Goal: Task Accomplishment & Management: Complete application form

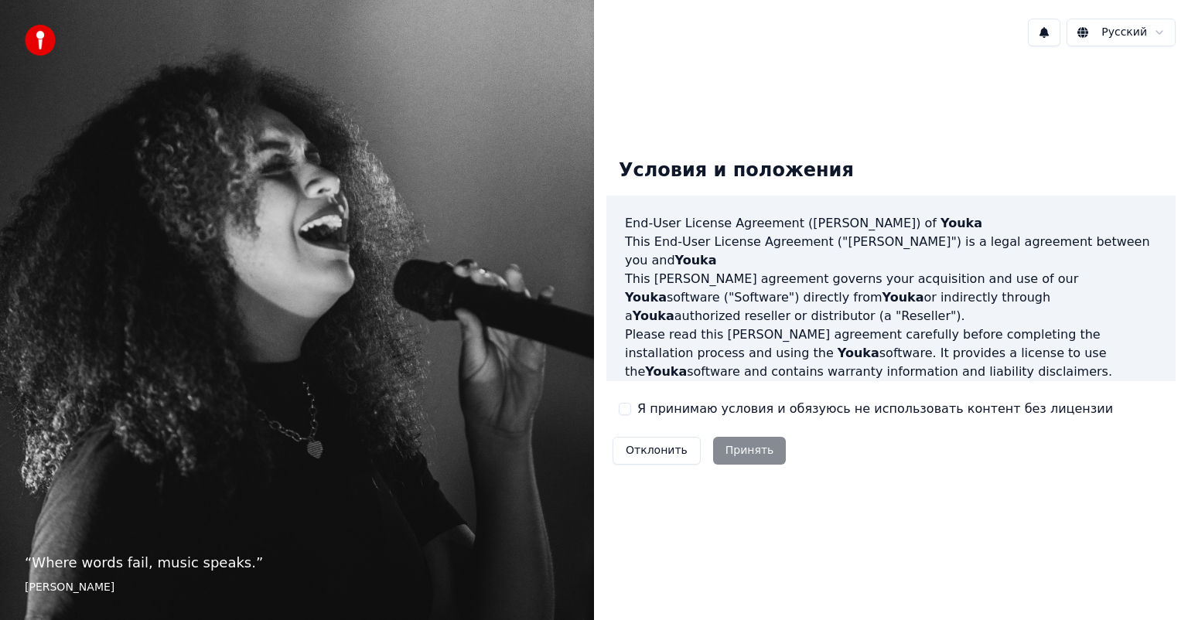
click at [630, 408] on button "Я принимаю условия и обязуюсь не использовать контент без лицензии" at bounding box center [625, 409] width 12 height 12
click at [747, 452] on button "Принять" at bounding box center [749, 451] width 73 height 28
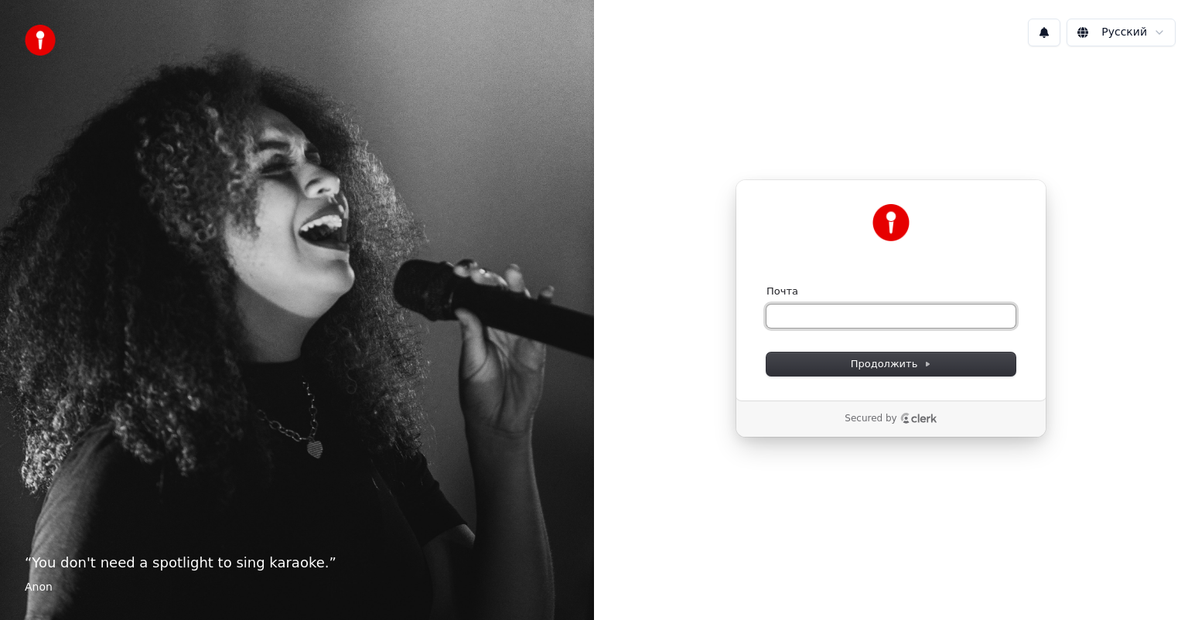
click at [857, 325] on input "Почта" at bounding box center [890, 316] width 249 height 23
type input "*"
click at [905, 365] on span "Продолжить" at bounding box center [891, 364] width 81 height 14
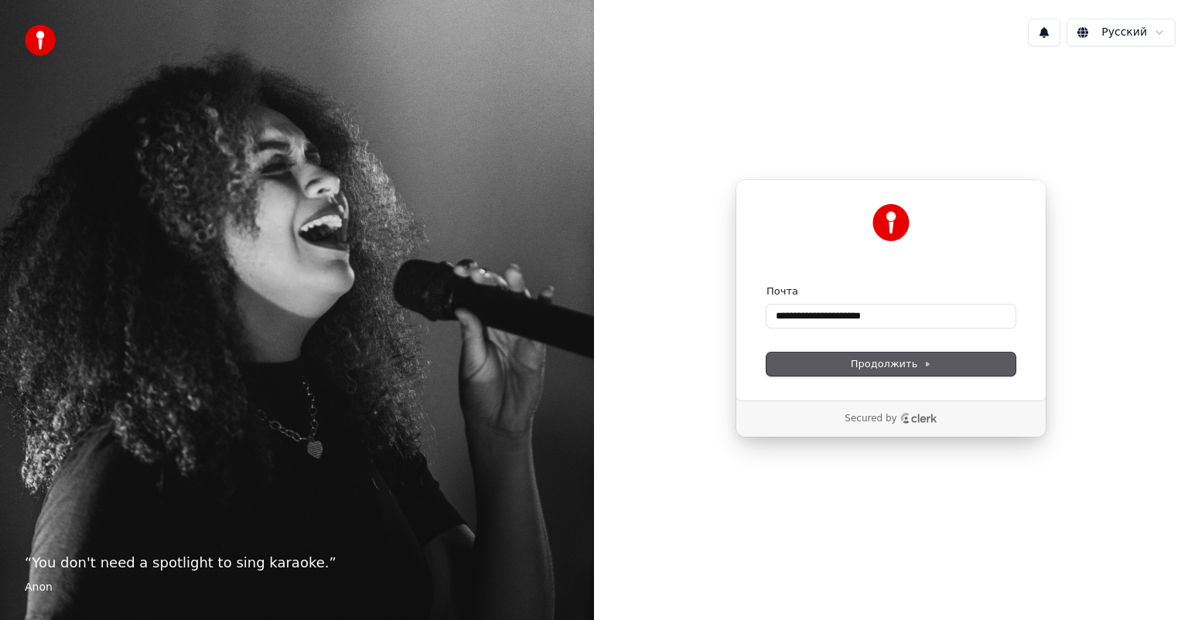
type input "**********"
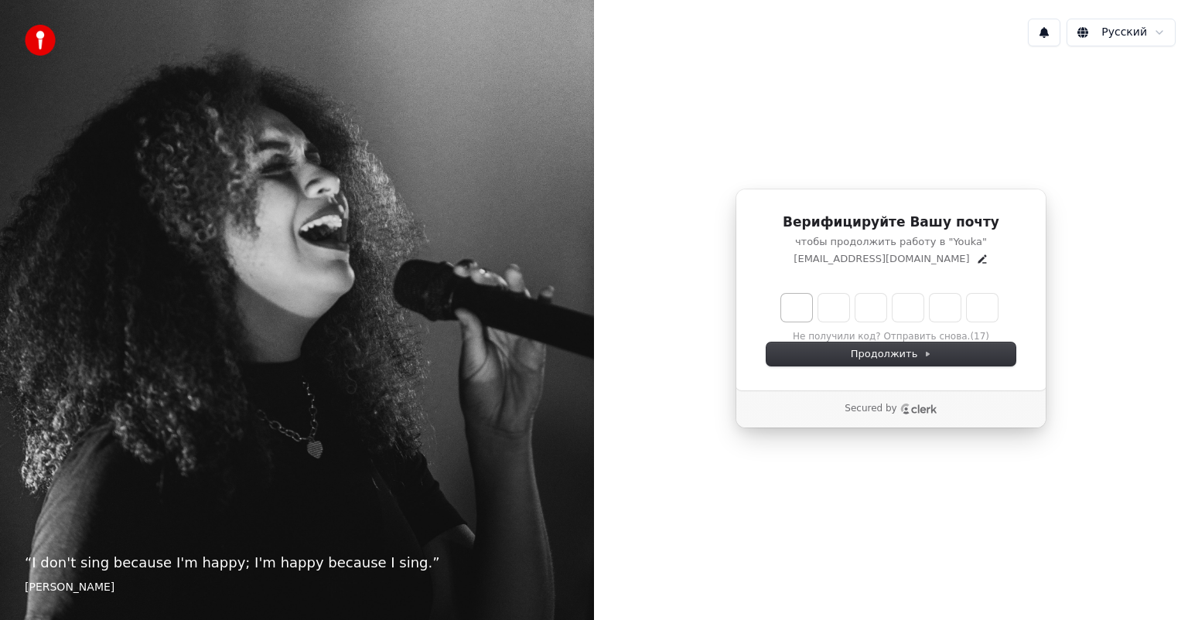
click at [797, 312] on input "Enter verification code. Digit 1" at bounding box center [796, 308] width 31 height 28
type input "*"
type input "**"
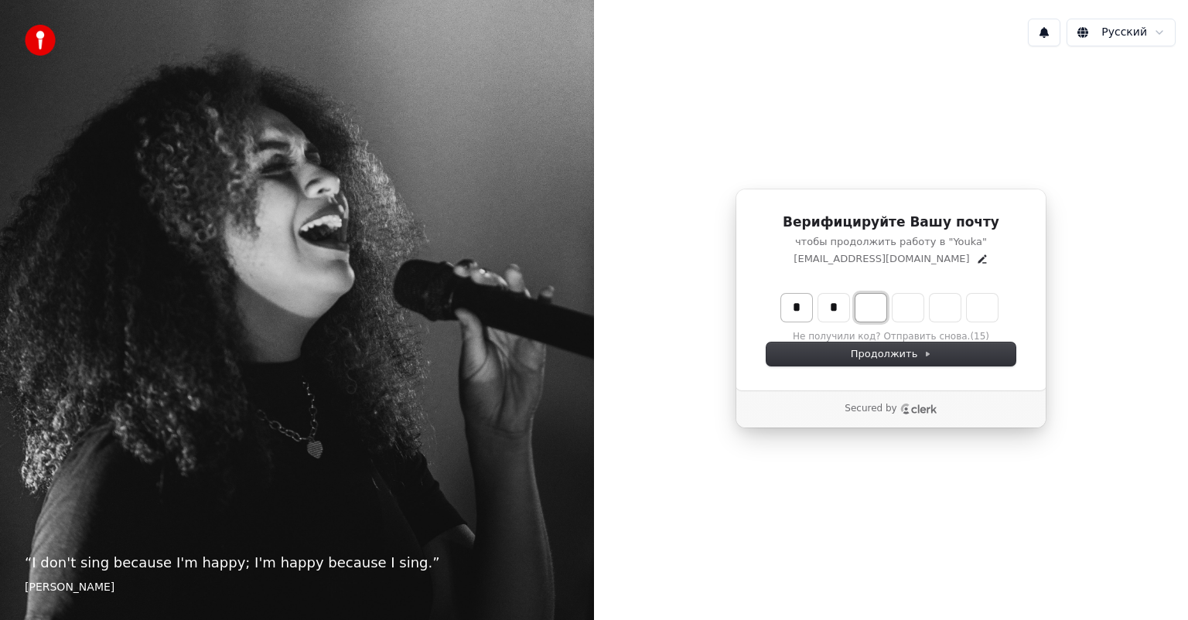
type input "*"
type input "***"
type input "*"
type input "****"
type input "*"
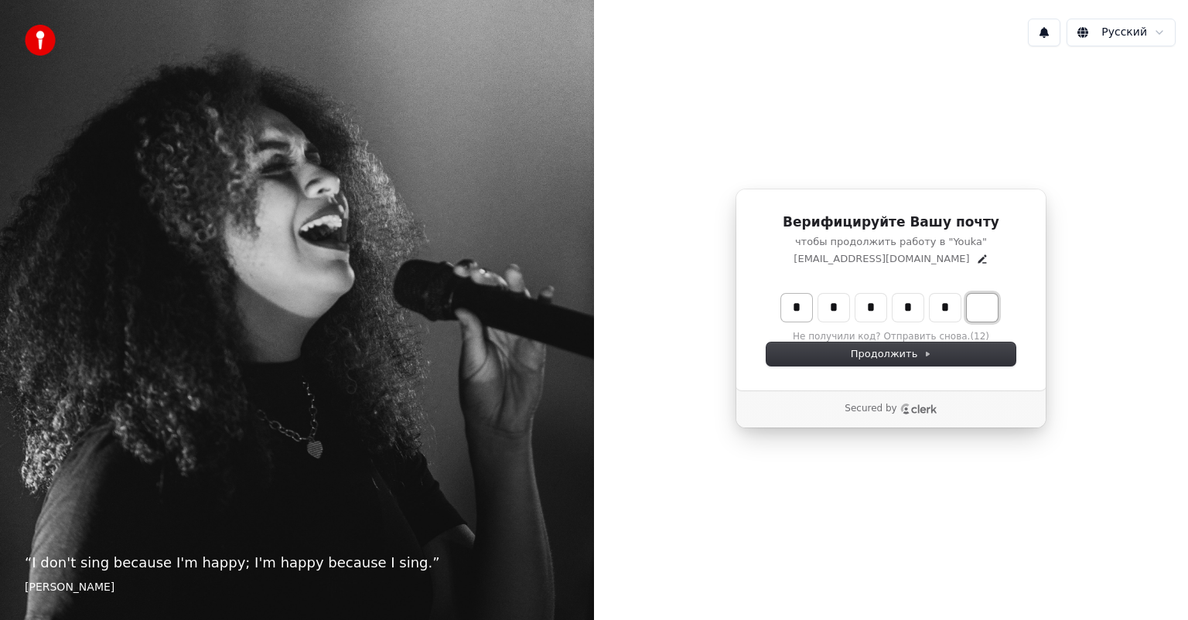
type input "******"
type input "*"
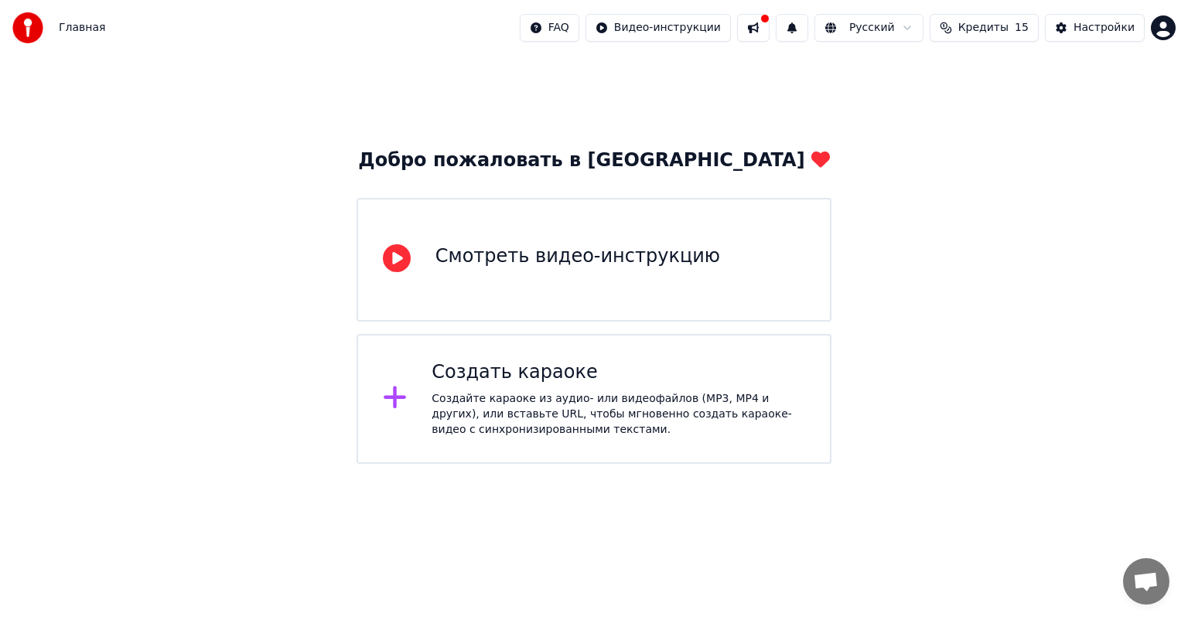
click at [597, 372] on div "Создать караоке" at bounding box center [617, 372] width 373 height 25
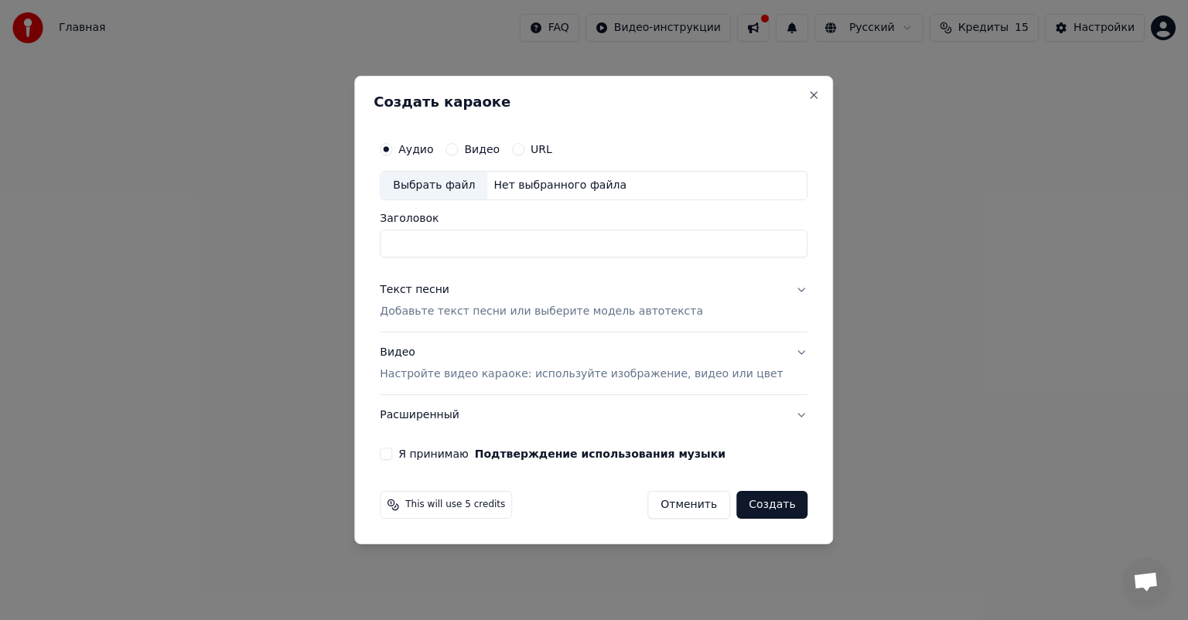
click at [490, 252] on input "Заголовок" at bounding box center [594, 244] width 428 height 28
click at [606, 249] on input "Заголовок" at bounding box center [594, 244] width 428 height 28
type input "*"
type input "**********"
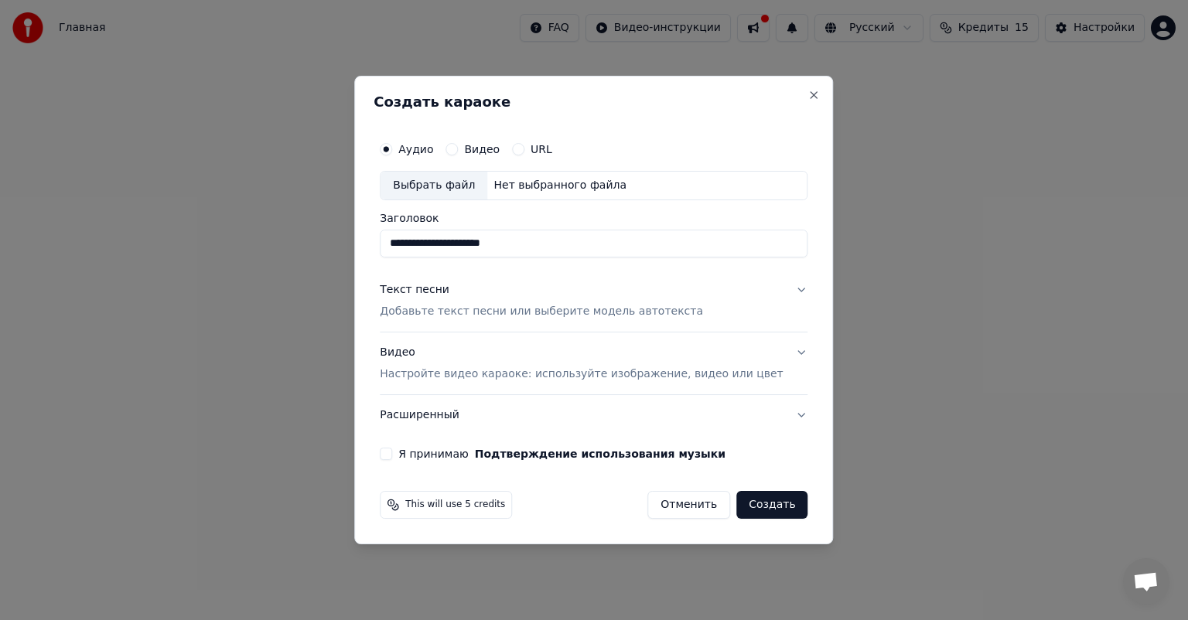
click at [600, 309] on p "Добавьте текст песни или выберите модель автотекста" at bounding box center [541, 311] width 323 height 15
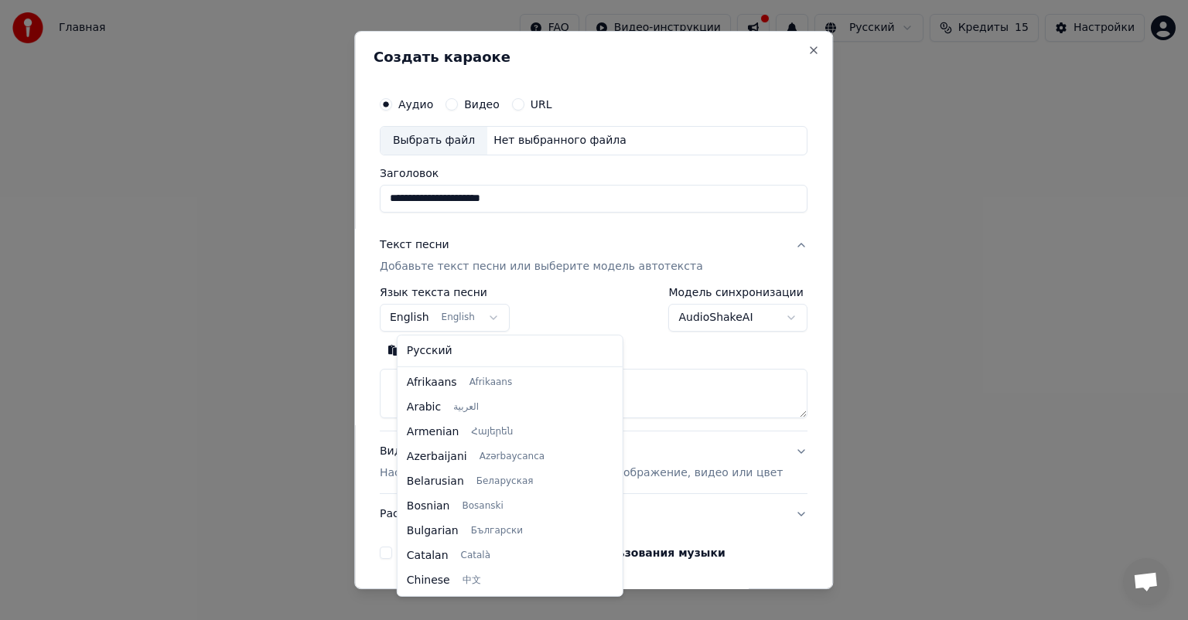
click at [495, 314] on body "**********" at bounding box center [594, 232] width 1188 height 464
select select "**"
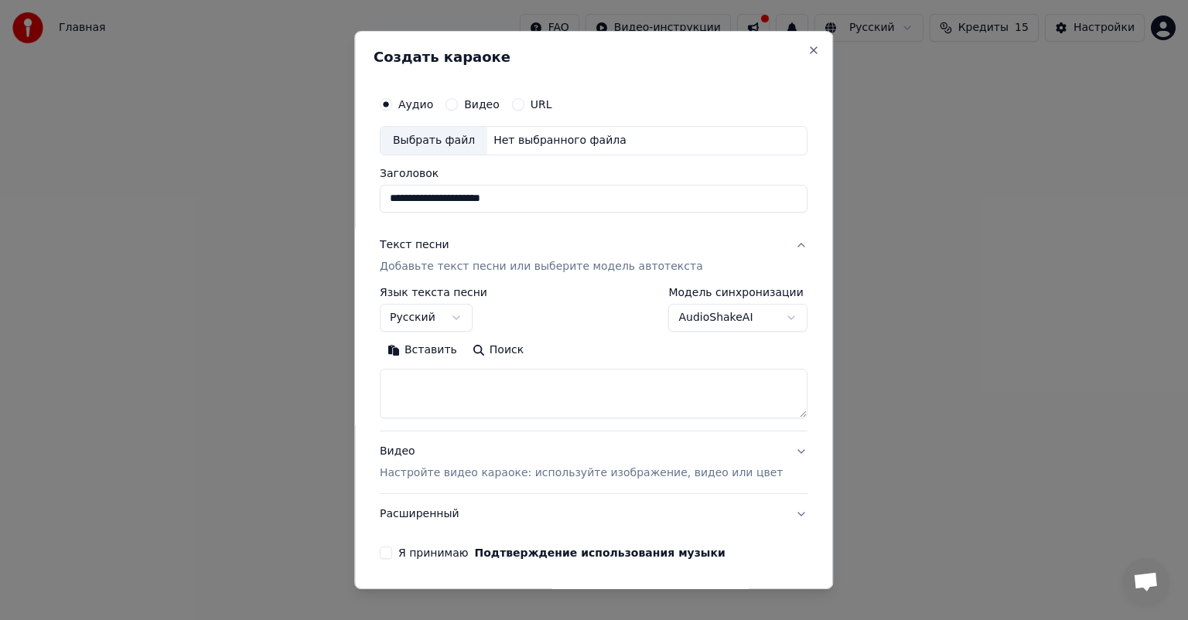
click at [605, 402] on textarea at bounding box center [594, 393] width 428 height 49
click at [498, 401] on textarea at bounding box center [594, 393] width 428 height 49
click at [436, 356] on button "Вставить" at bounding box center [422, 350] width 85 height 25
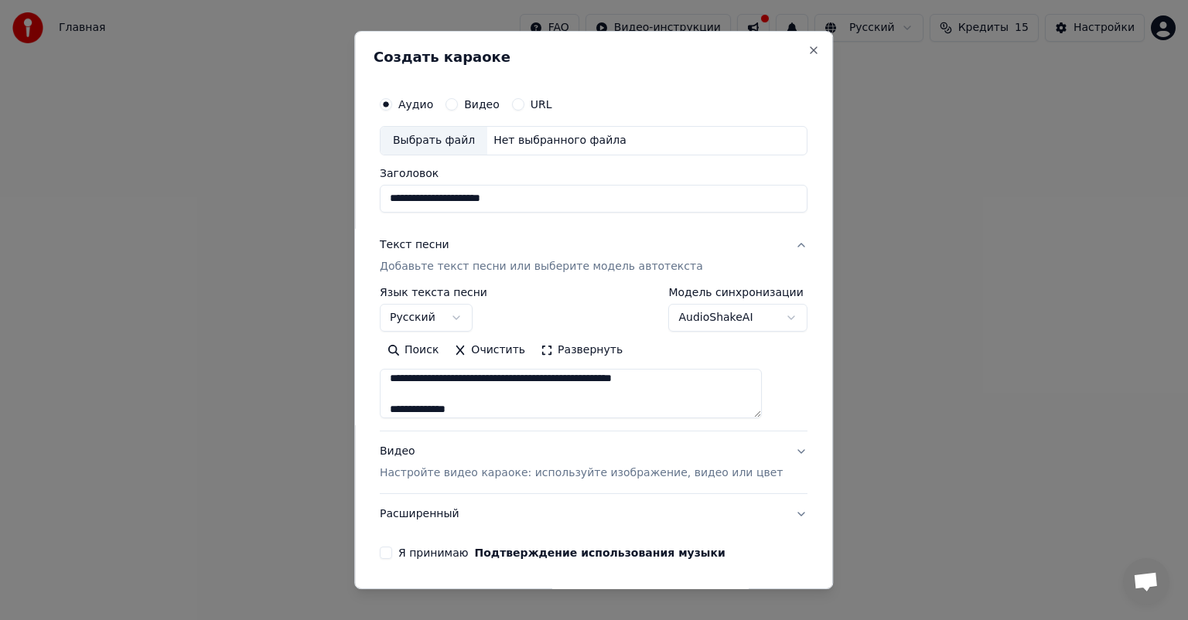
scroll to position [922, 0]
click at [531, 407] on textarea at bounding box center [571, 393] width 382 height 49
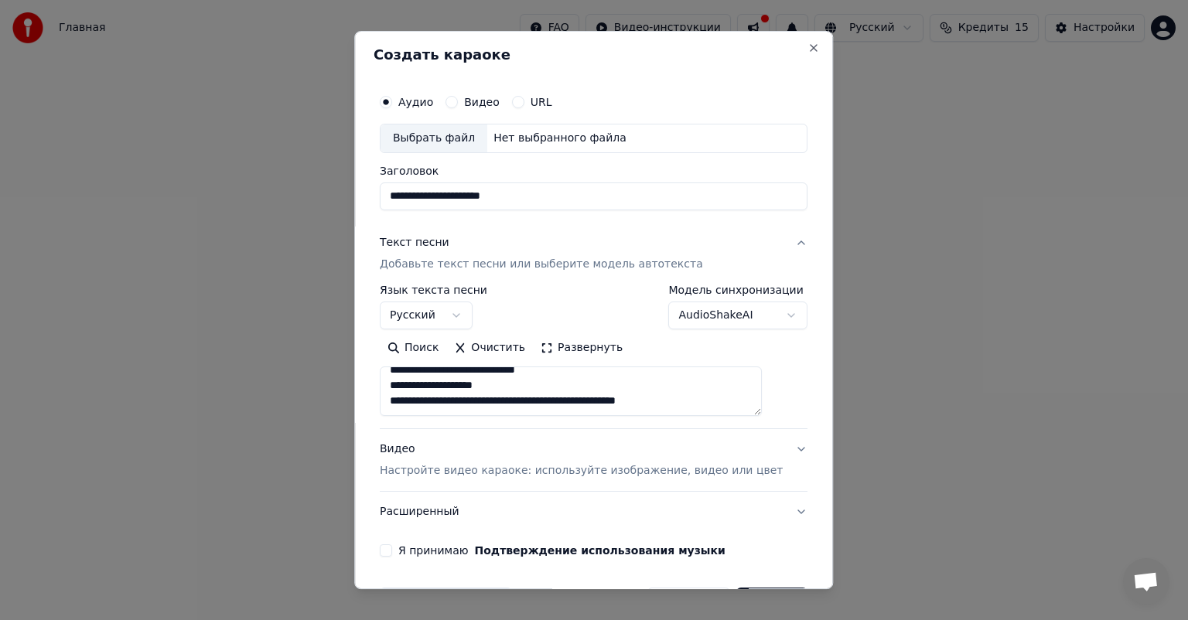
scroll to position [0, 0]
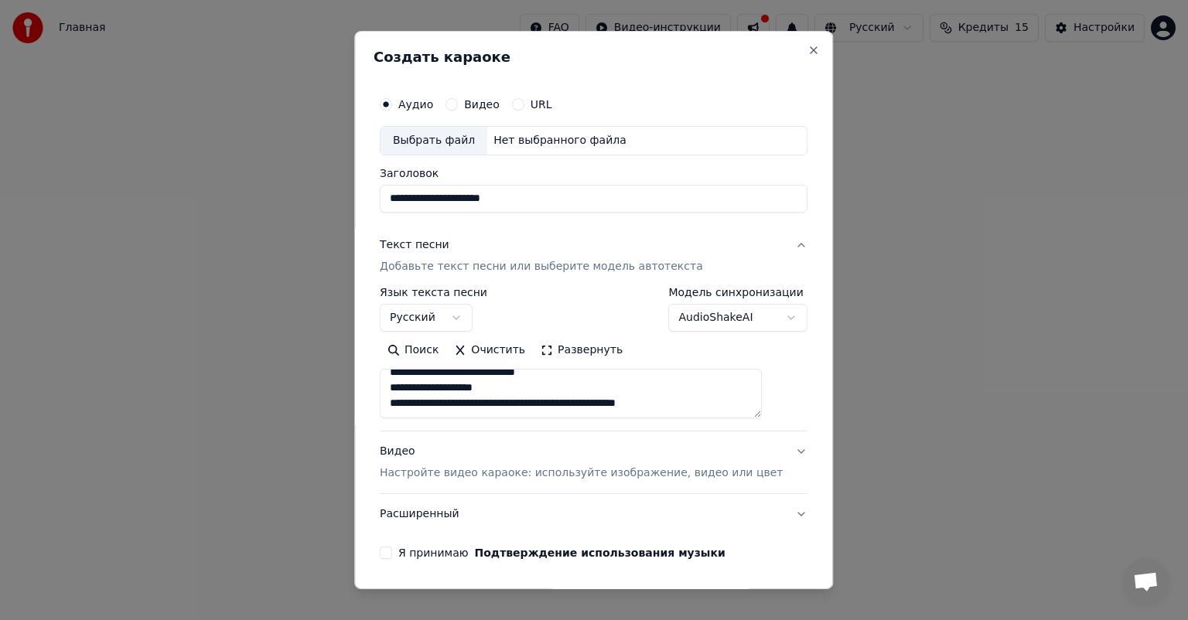
type textarea "**********"
click at [463, 135] on div "Выбрать файл" at bounding box center [433, 141] width 107 height 28
type input "**********"
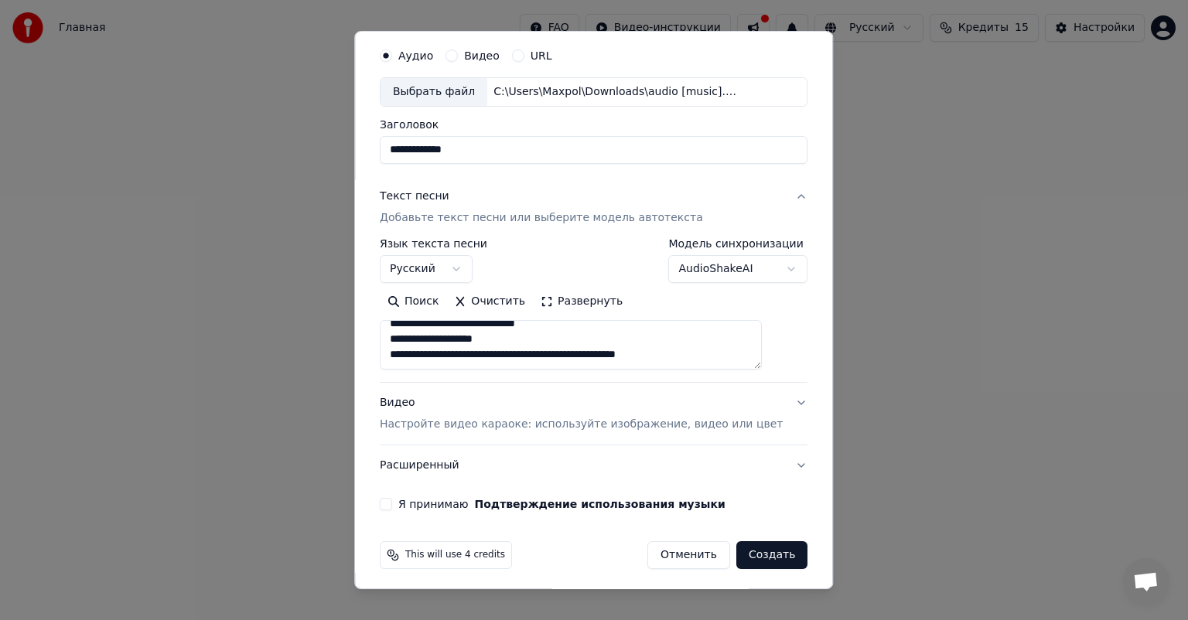
scroll to position [53, 0]
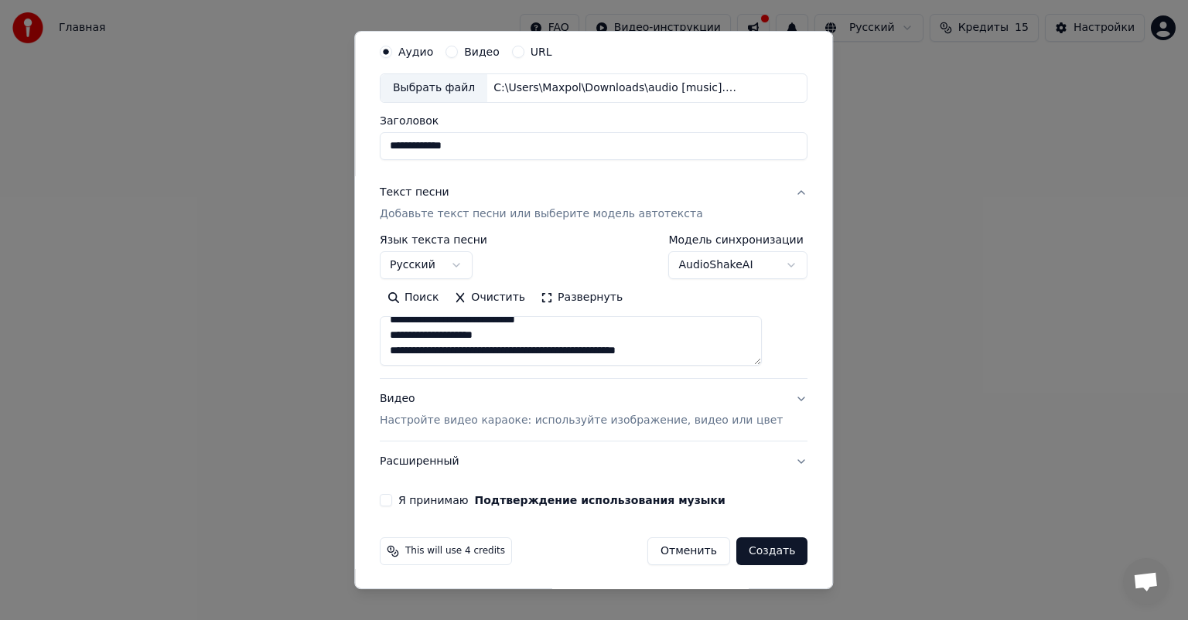
click at [512, 418] on p "Настройте видео караоке: используйте изображение, видео или цвет" at bounding box center [581, 420] width 403 height 15
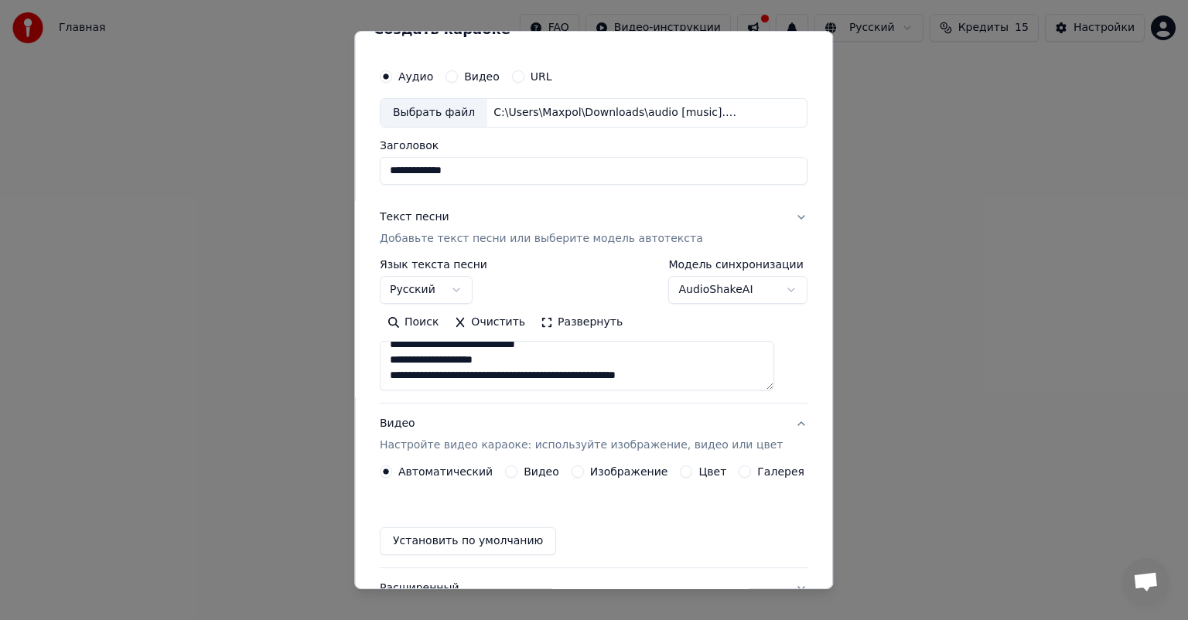
scroll to position [12, 0]
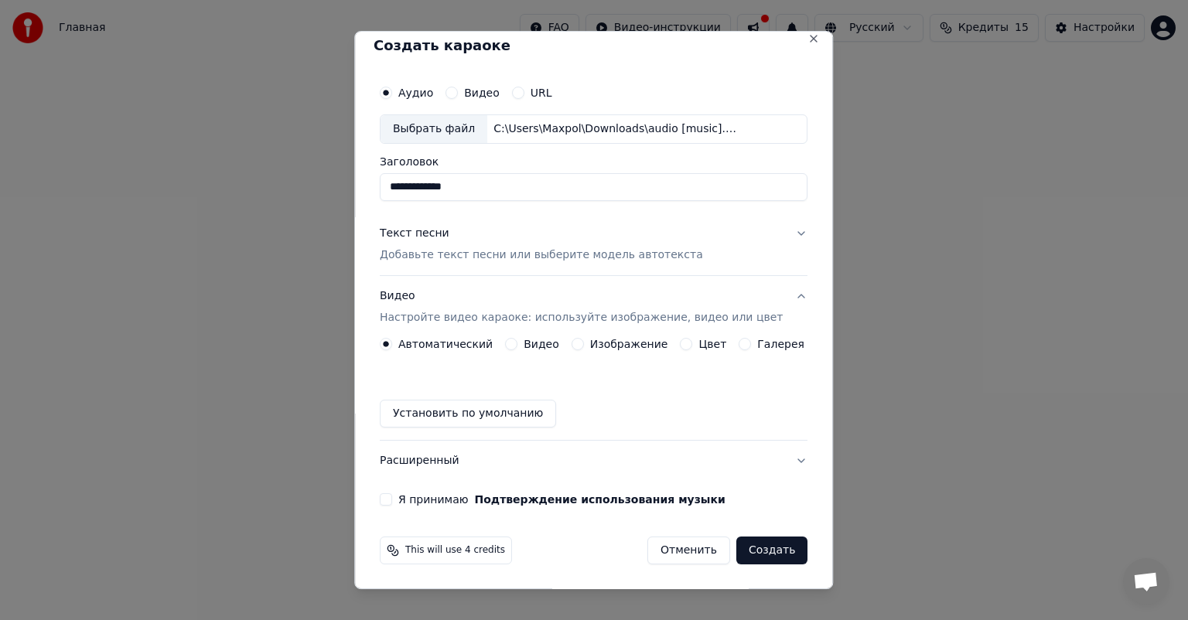
click at [573, 343] on button "Изображение" at bounding box center [577, 344] width 12 height 12
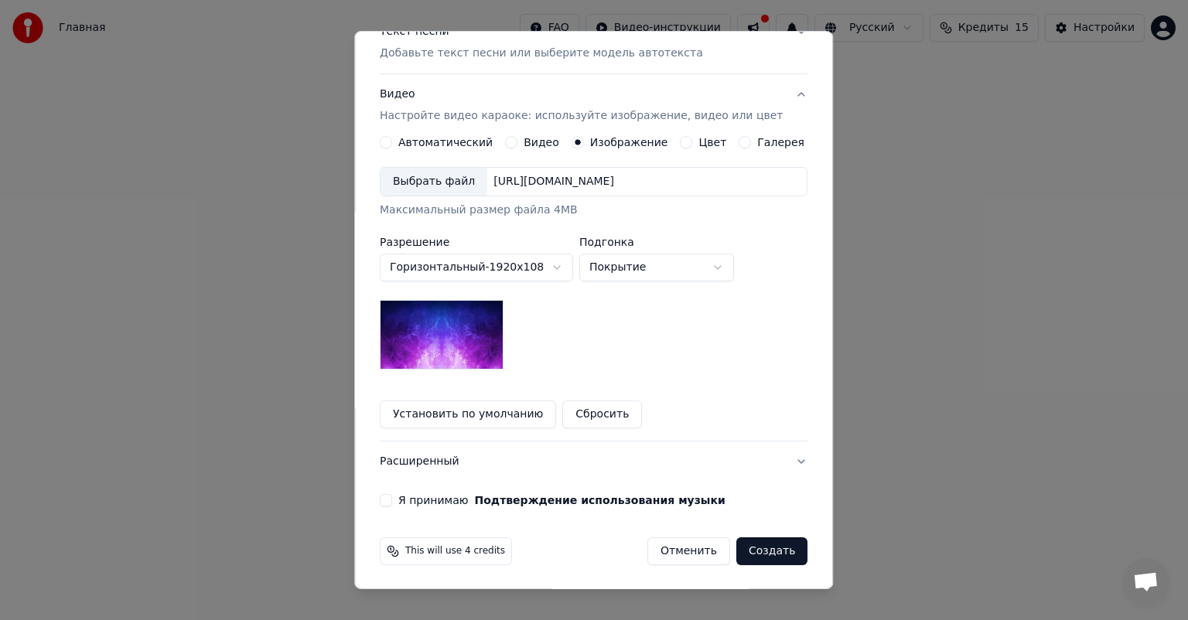
scroll to position [213, 0]
click at [455, 187] on div "Выбрать файл" at bounding box center [433, 182] width 107 height 28
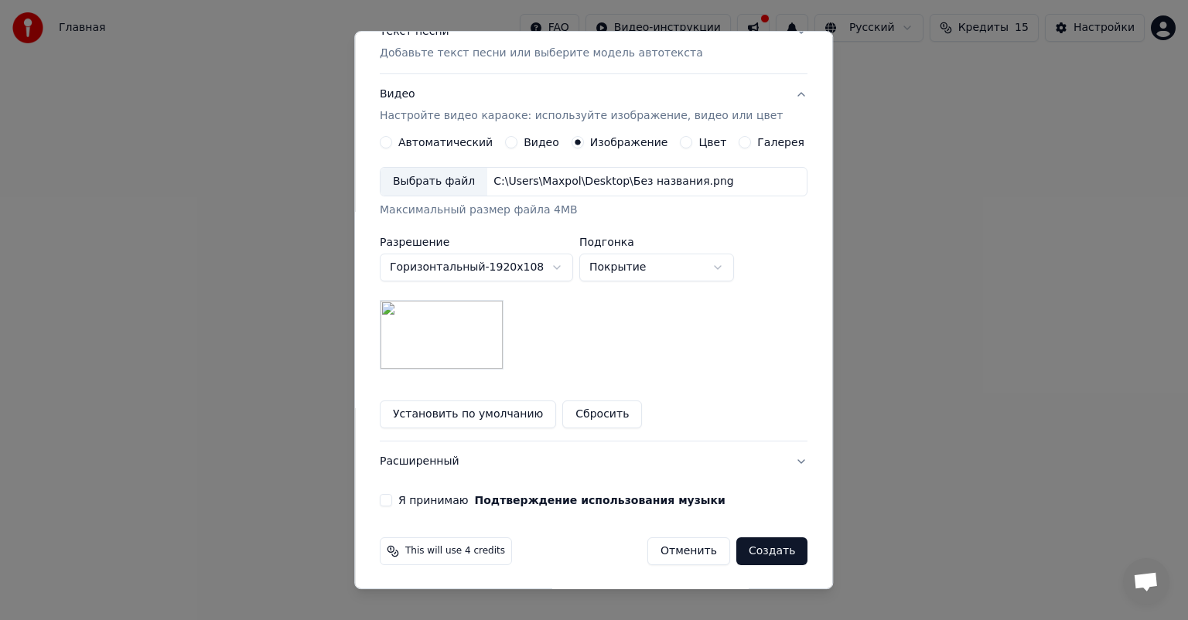
click at [442, 182] on div "Выбрать файл" at bounding box center [433, 182] width 107 height 28
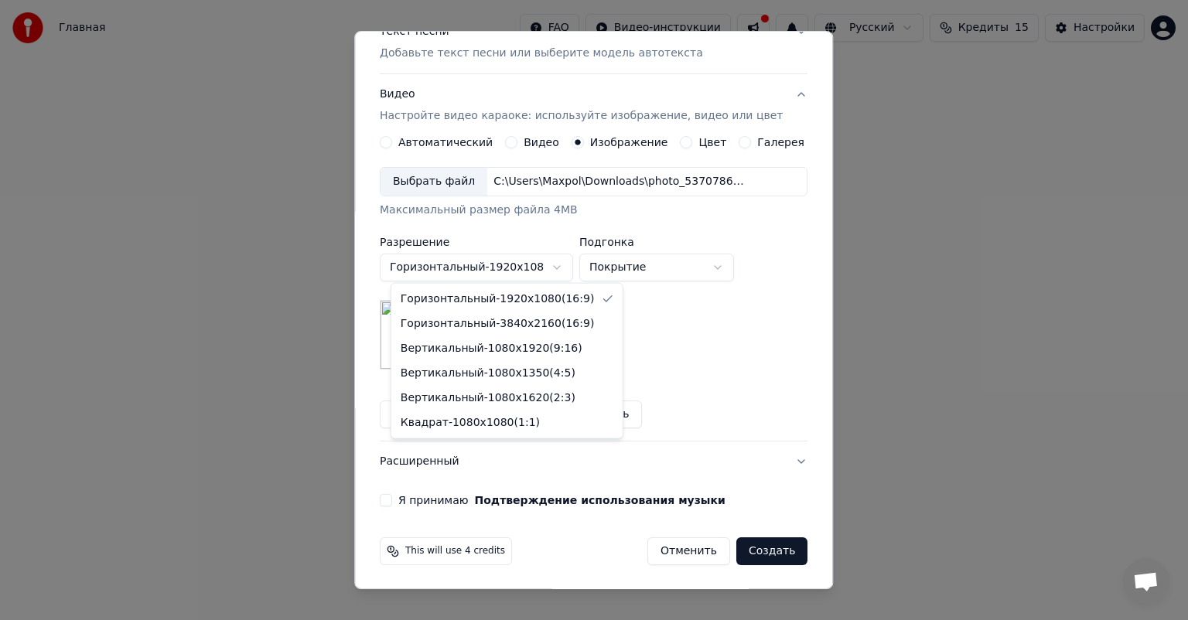
click at [556, 272] on body "**********" at bounding box center [594, 232] width 1188 height 464
click at [545, 266] on body "**********" at bounding box center [594, 232] width 1188 height 464
select select "*********"
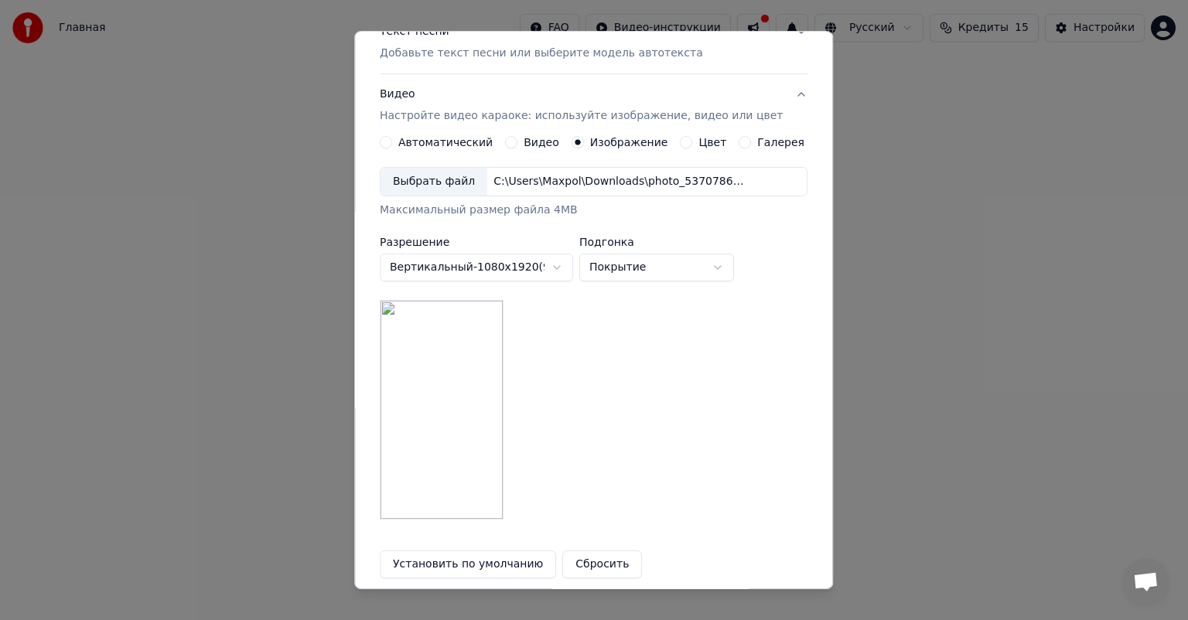
click at [704, 257] on body "**********" at bounding box center [594, 232] width 1188 height 464
click at [702, 261] on body "**********" at bounding box center [594, 232] width 1188 height 464
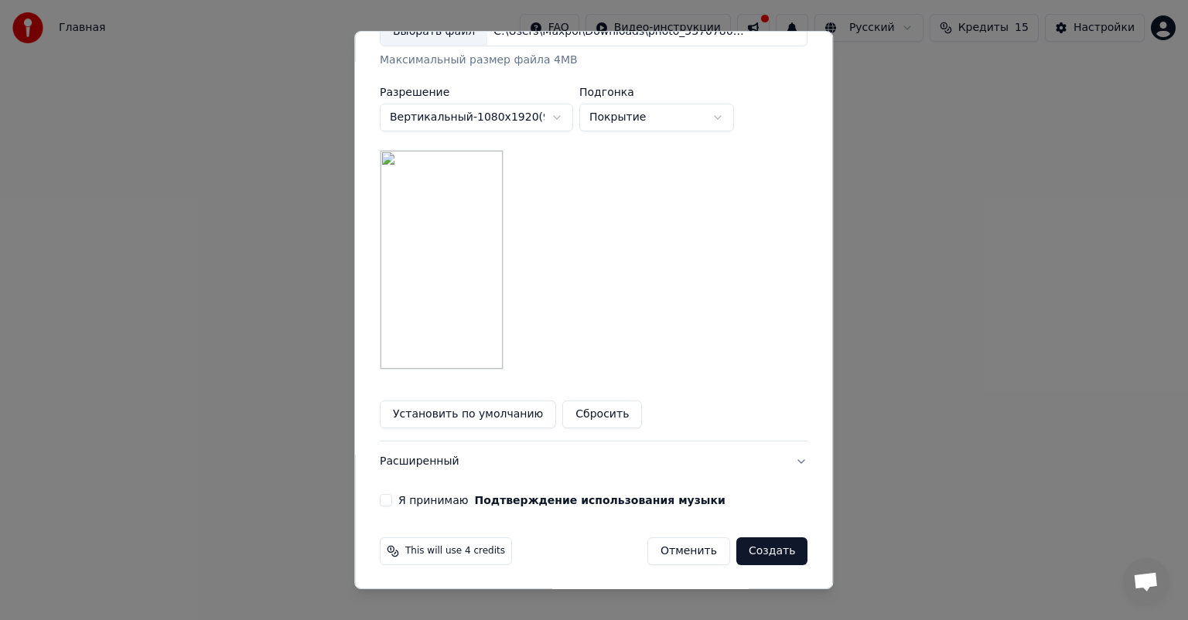
scroll to position [364, 0]
click at [392, 504] on button "Я принимаю Подтверждение использования музыки" at bounding box center [386, 499] width 12 height 12
click at [748, 544] on button "Создать" at bounding box center [771, 551] width 71 height 28
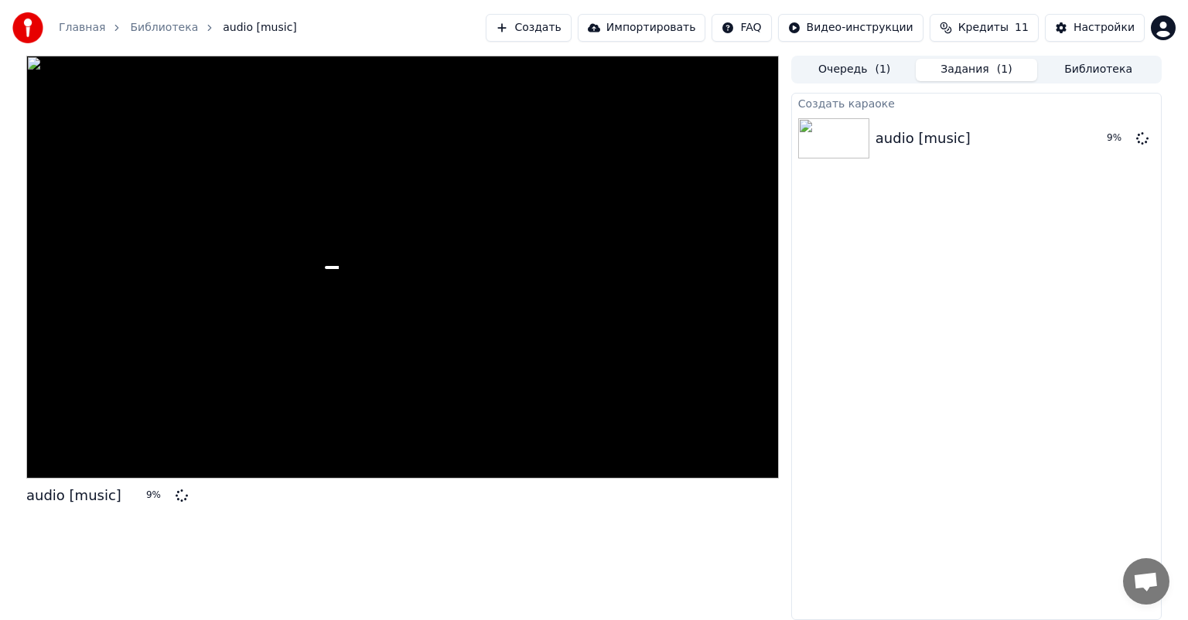
drag, startPoint x: 670, startPoint y: 274, endPoint x: 668, endPoint y: 328, distance: 53.4
click at [671, 331] on div at bounding box center [402, 267] width 752 height 423
click at [863, 77] on button "Очередь ( 1 )" at bounding box center [854, 70] width 122 height 22
click at [956, 70] on button "Задания ( 1 )" at bounding box center [976, 70] width 122 height 22
click at [1086, 28] on div "Настройки" at bounding box center [1103, 27] width 61 height 15
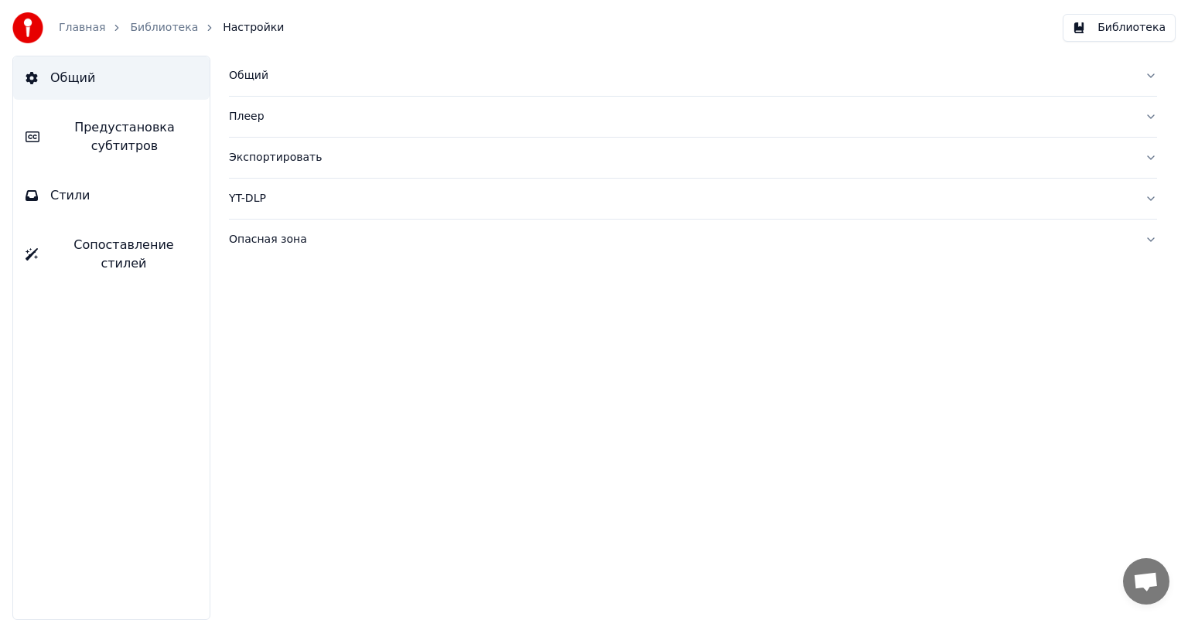
drag, startPoint x: 923, startPoint y: 1, endPoint x: 909, endPoint y: 49, distance: 50.1
click at [910, 53] on div "Главная Библиотека Настройки Библиотека" at bounding box center [594, 28] width 1188 height 56
click at [87, 121] on span "Предустановка субтитров" at bounding box center [124, 136] width 145 height 37
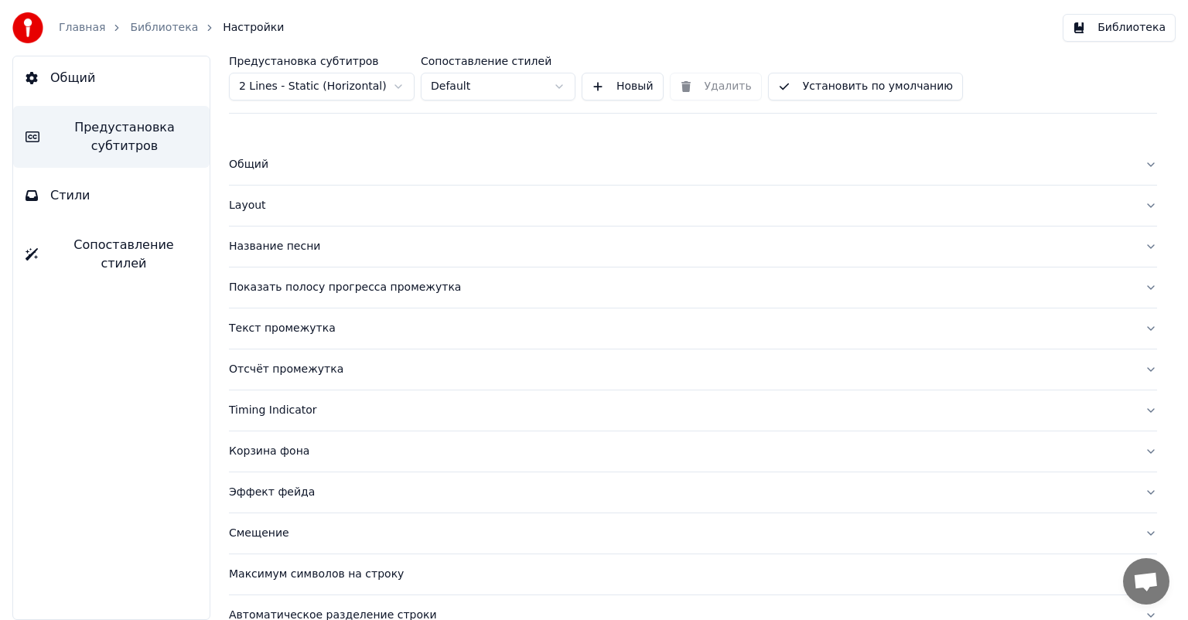
click at [87, 186] on button "Стили" at bounding box center [111, 195] width 196 height 43
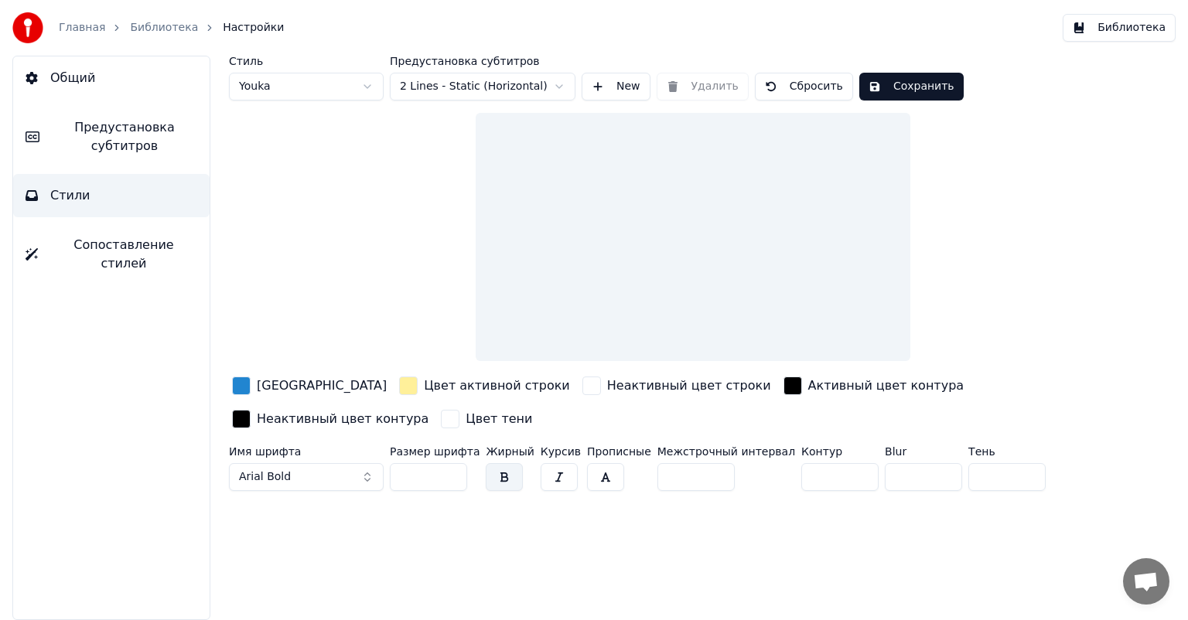
click at [83, 25] on link "Главная" at bounding box center [82, 27] width 46 height 15
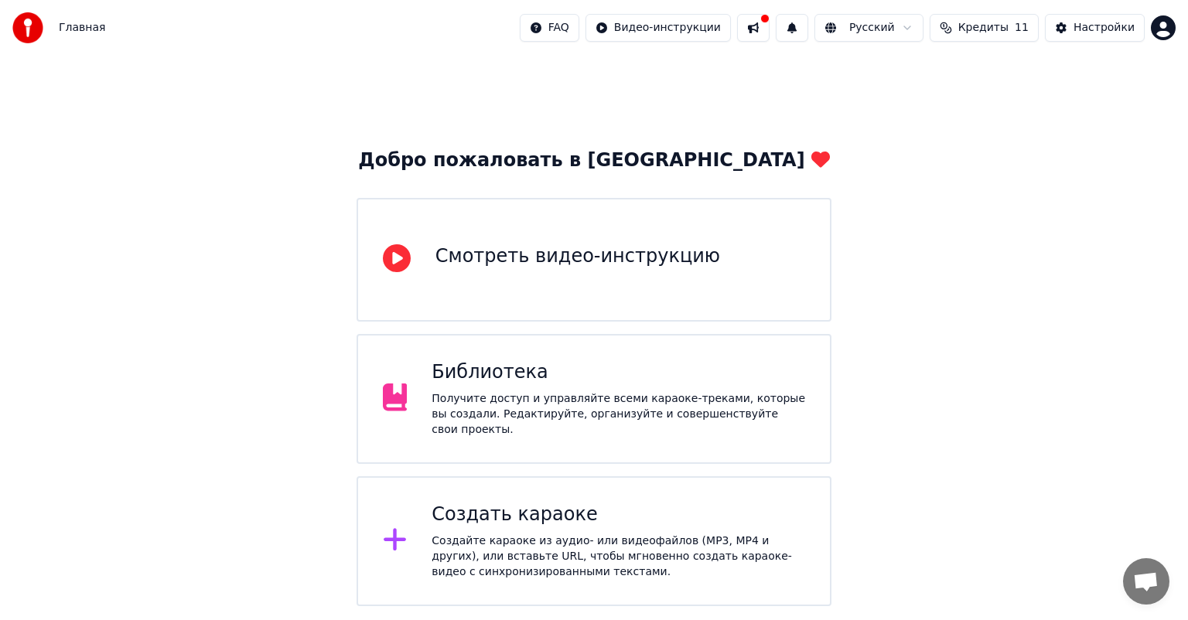
click at [769, 26] on button at bounding box center [753, 28] width 32 height 28
click at [1140, 111] on div "Добро пожаловать в Youka Смотреть видео-инструкцию Библиотека Получите доступ и…" at bounding box center [594, 331] width 1188 height 551
click at [560, 385] on div "Библиотека" at bounding box center [617, 372] width 373 height 25
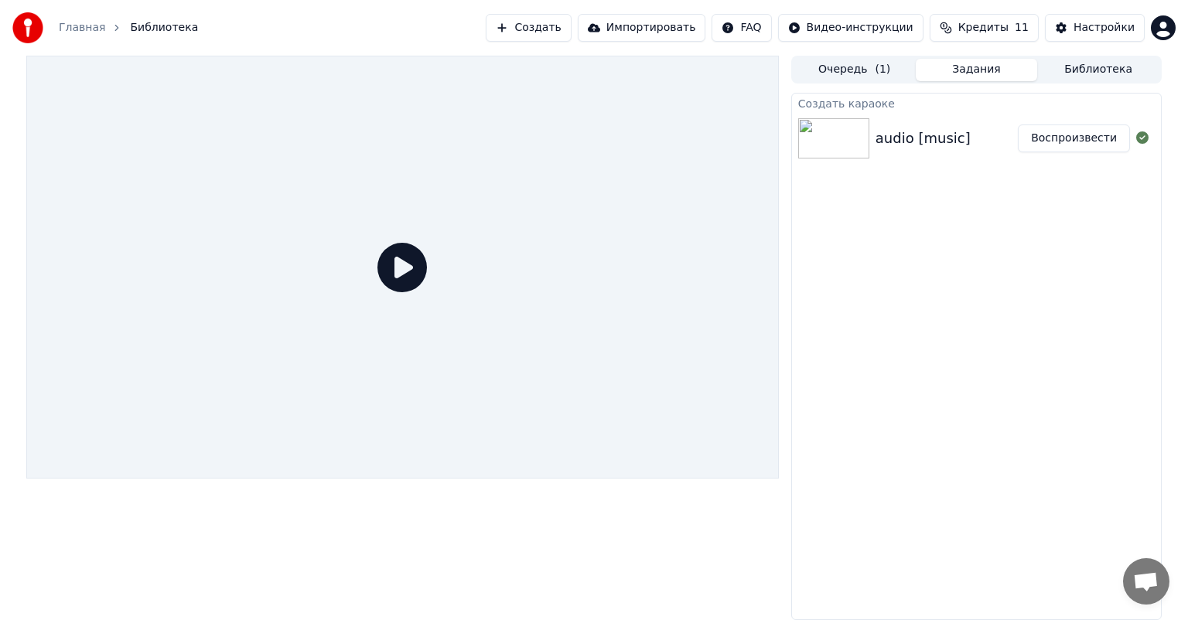
click at [1081, 148] on button "Воспроизвести" at bounding box center [1074, 138] width 112 height 28
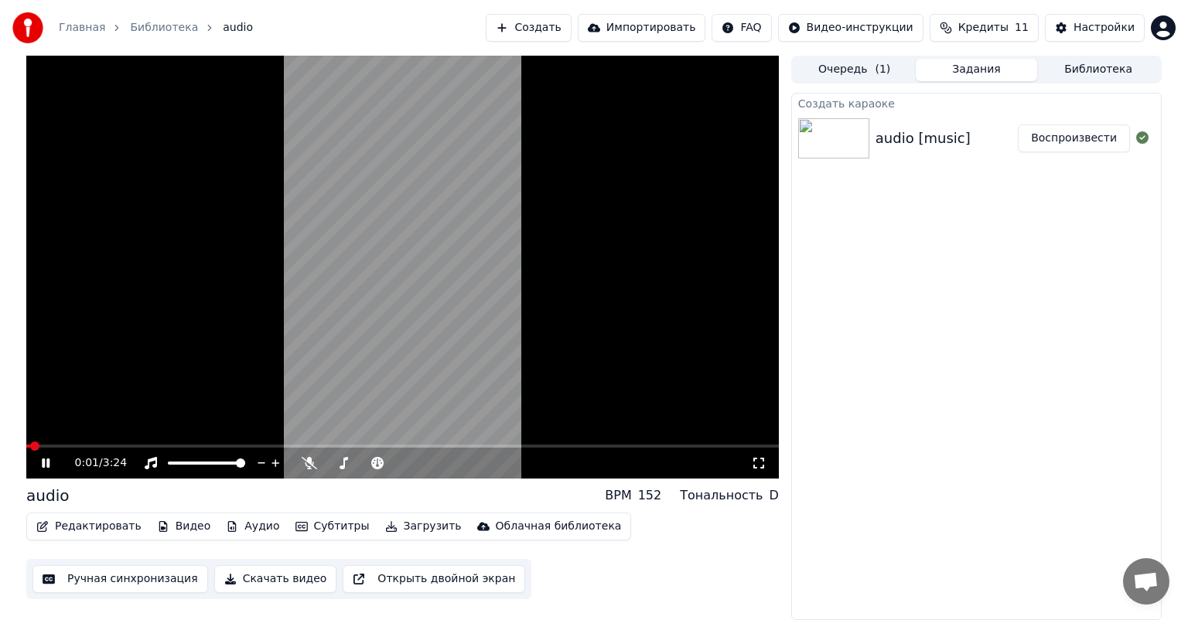
click at [29, 448] on span at bounding box center [28, 446] width 4 height 3
click at [26, 451] on span at bounding box center [30, 445] width 9 height 9
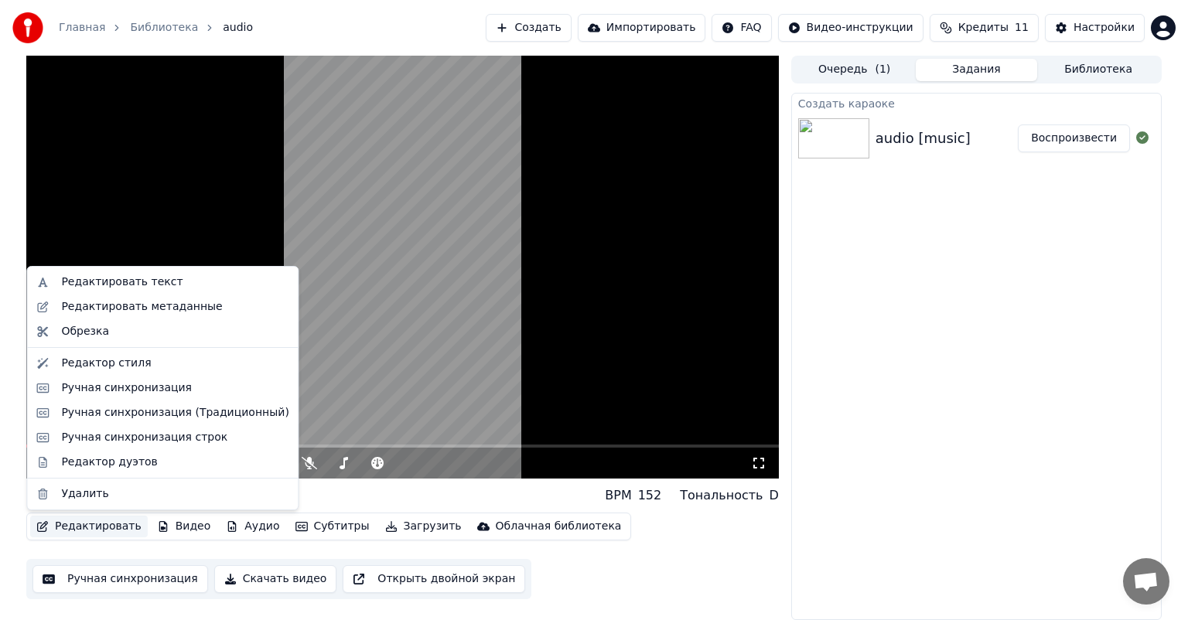
click at [100, 527] on button "Редактировать" at bounding box center [89, 527] width 118 height 22
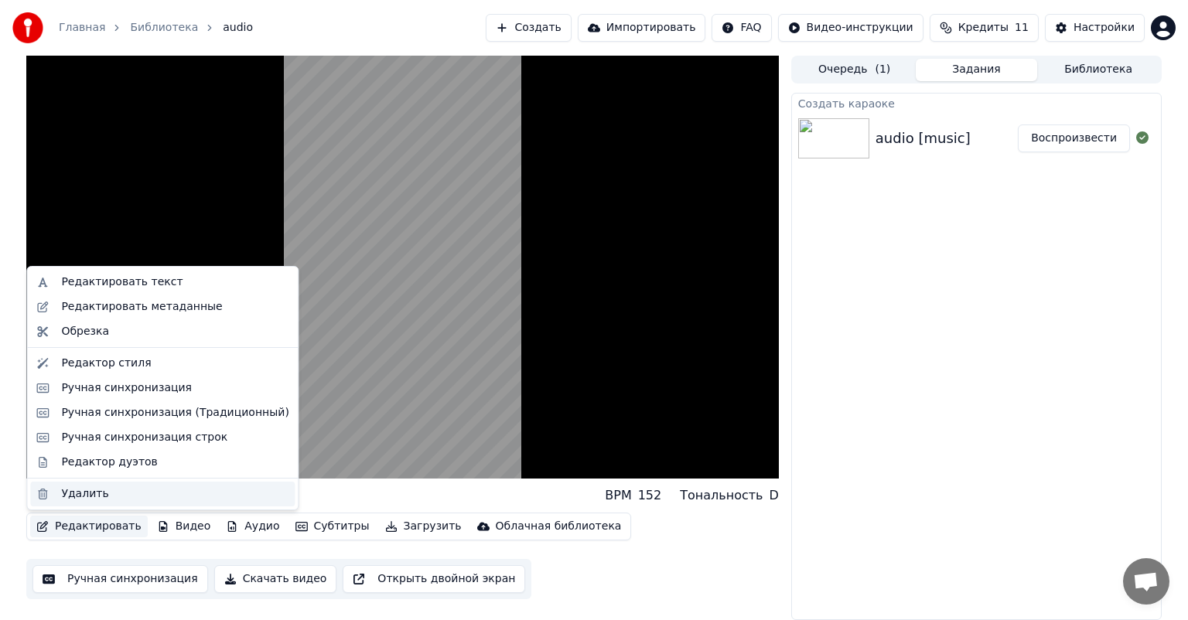
click at [114, 491] on div "Удалить" at bounding box center [174, 493] width 227 height 15
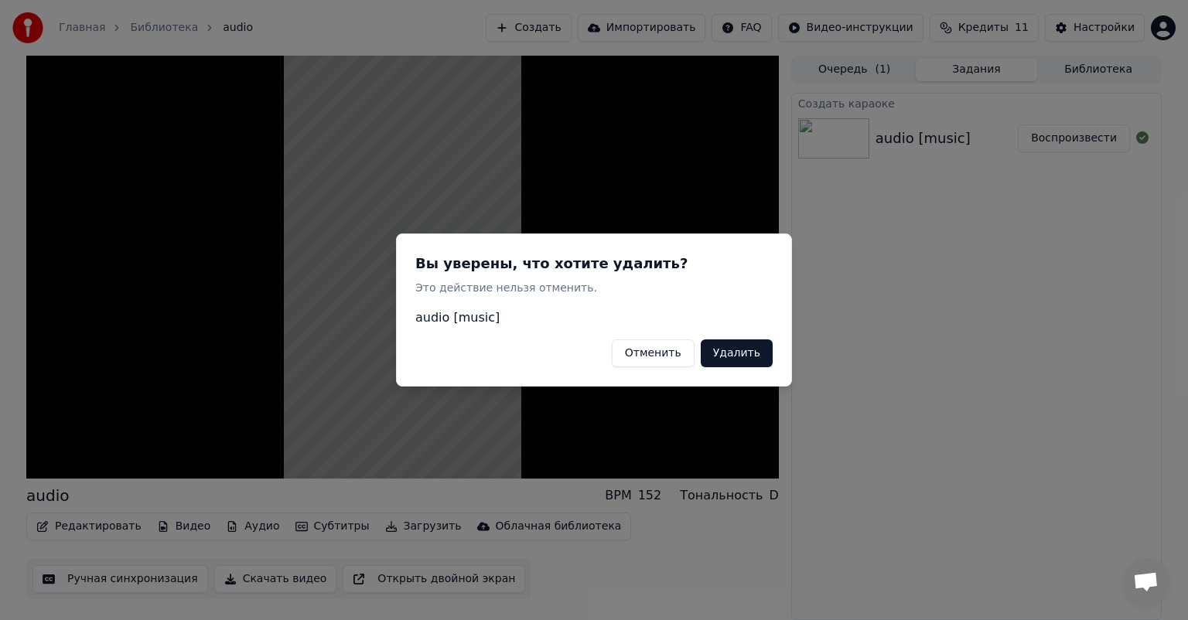
click at [684, 353] on button "Отменить" at bounding box center [653, 353] width 83 height 28
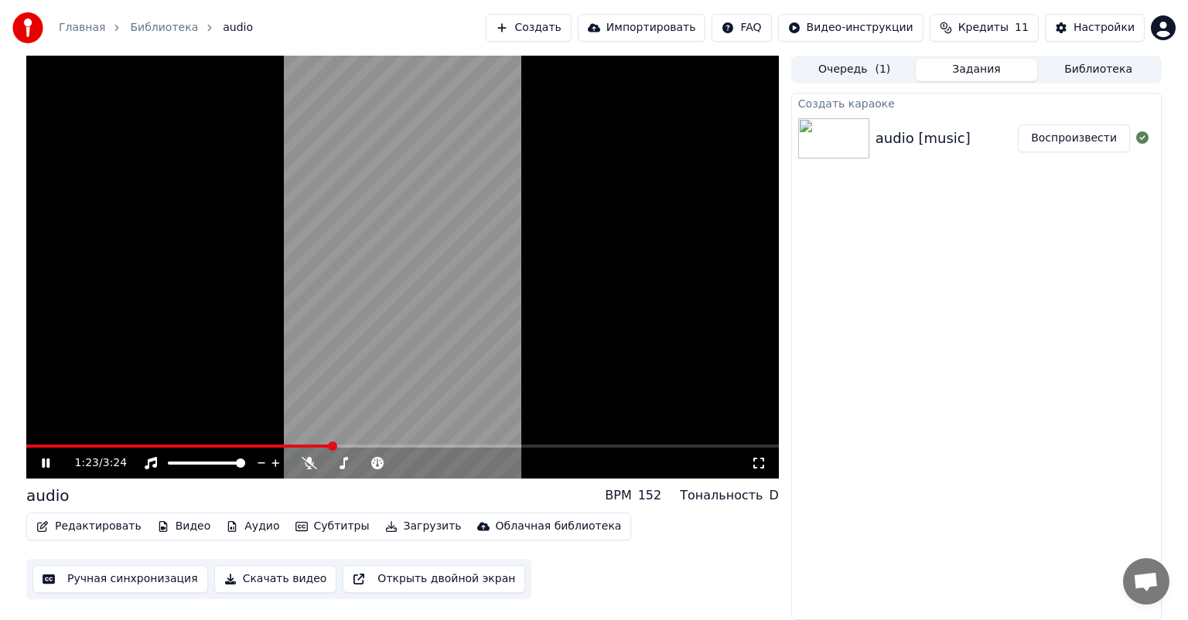
click at [336, 446] on span at bounding box center [332, 445] width 9 height 9
click at [421, 268] on video at bounding box center [402, 267] width 752 height 423
click at [1145, 137] on icon at bounding box center [1142, 137] width 12 height 12
click at [309, 531] on button "Субтитры" at bounding box center [332, 527] width 87 height 22
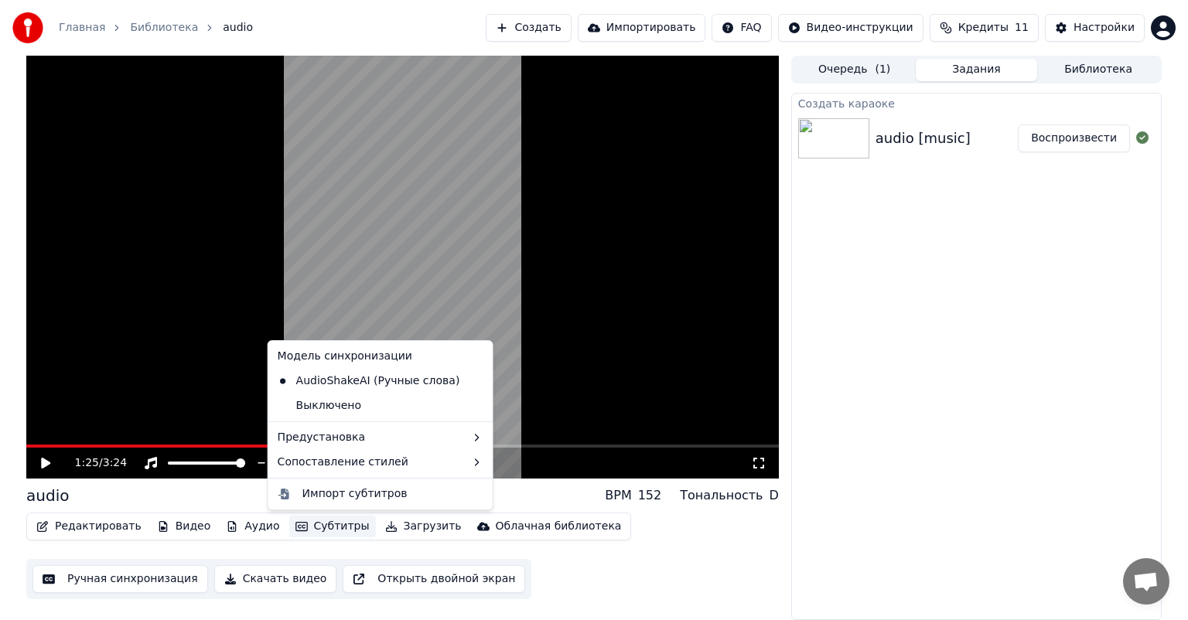
click at [182, 499] on div "audio BPM 152 Тональность D" at bounding box center [402, 496] width 752 height 22
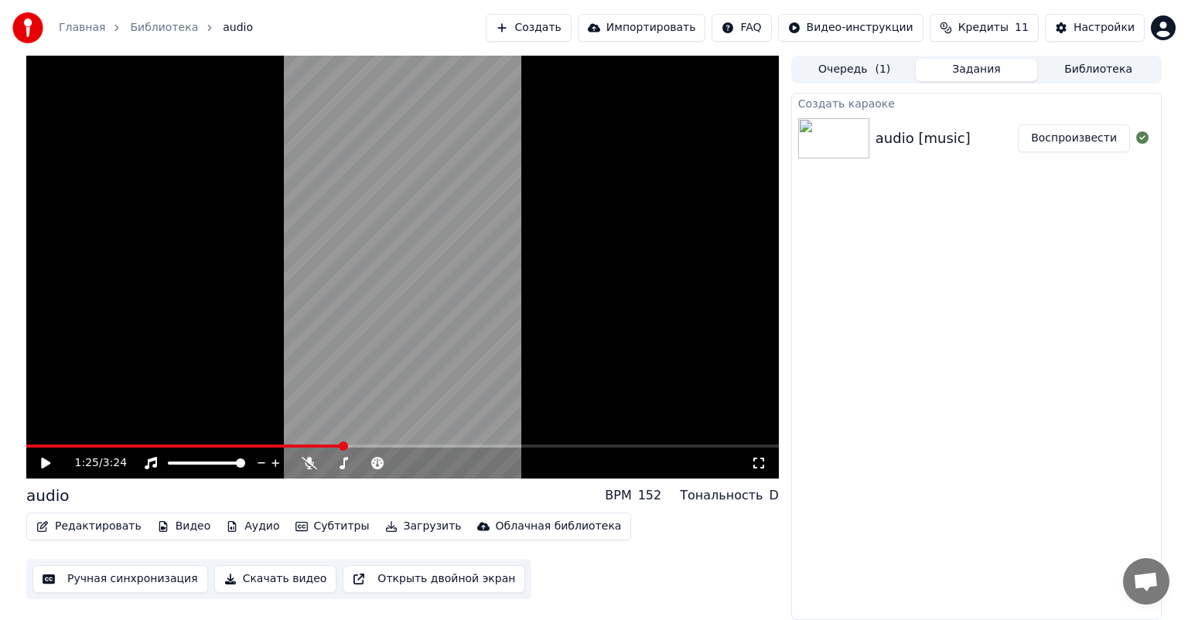
click at [1142, 134] on body "Главная Библиотека audio Создать Импортировать FAQ Видео-инструкции Кредиты 11 …" at bounding box center [594, 310] width 1188 height 620
click at [1139, 137] on icon at bounding box center [1142, 137] width 12 height 12
click at [957, 203] on div "Создать караоке audio [music] Воспроизвести" at bounding box center [976, 356] width 370 height 527
click at [15, 24] on img at bounding box center [27, 27] width 31 height 31
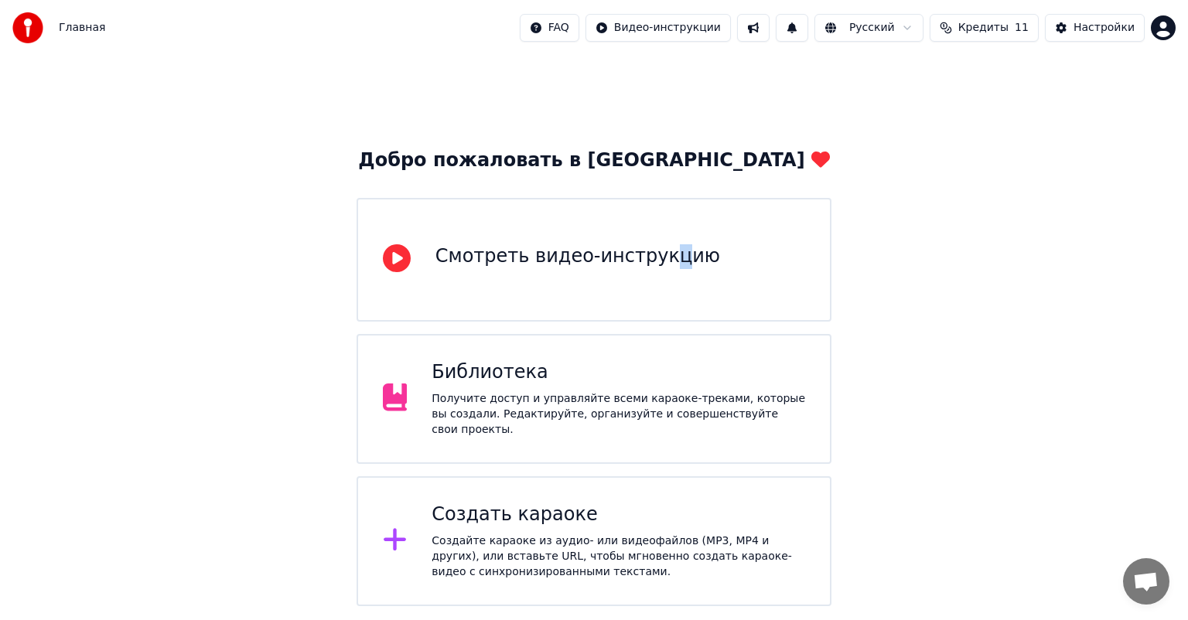
click at [653, 255] on div "Смотреть видео-инструкцию" at bounding box center [577, 256] width 285 height 25
